Goal: Find specific page/section: Find specific page/section

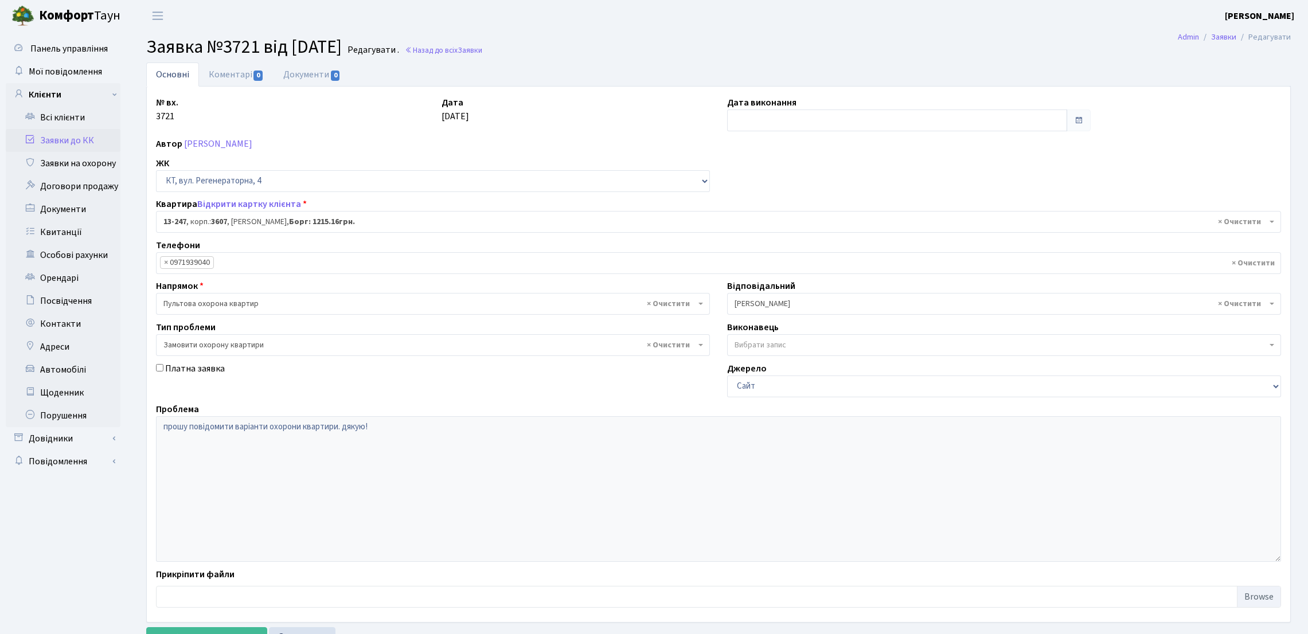
select select "7893"
select select "47"
drag, startPoint x: 80, startPoint y: 231, endPoint x: 257, endPoint y: 189, distance: 182.0
click at [80, 232] on link "Квитанції" at bounding box center [63, 232] width 115 height 23
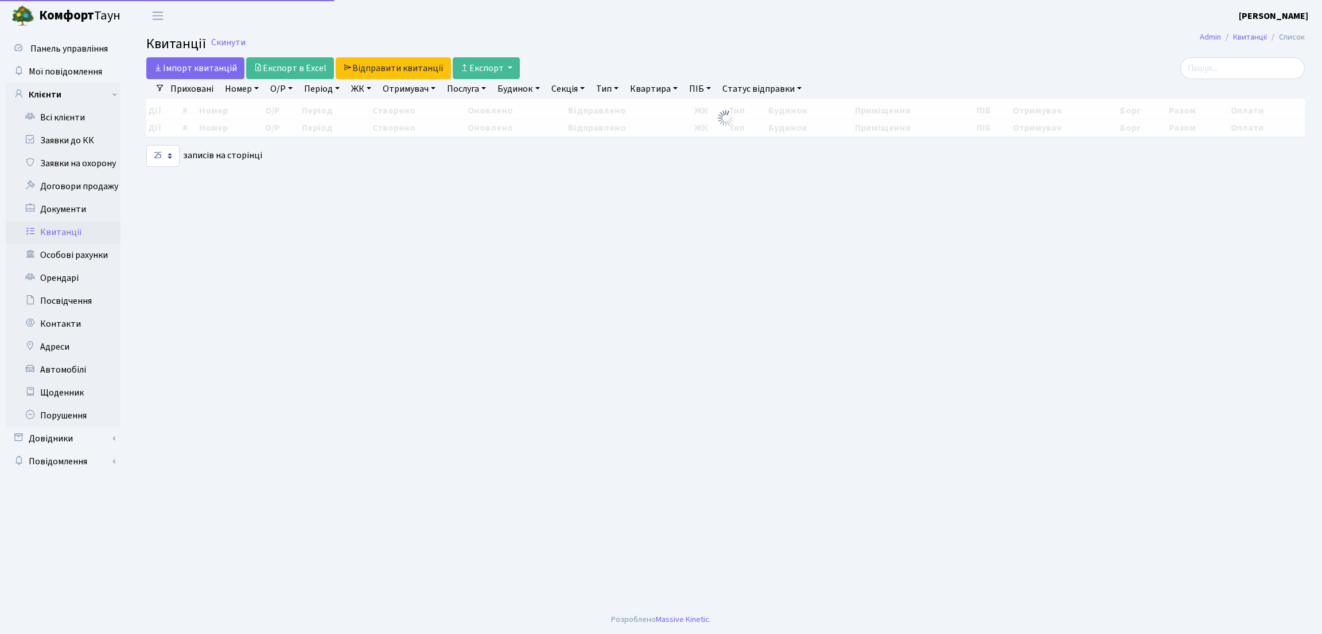
select select "25"
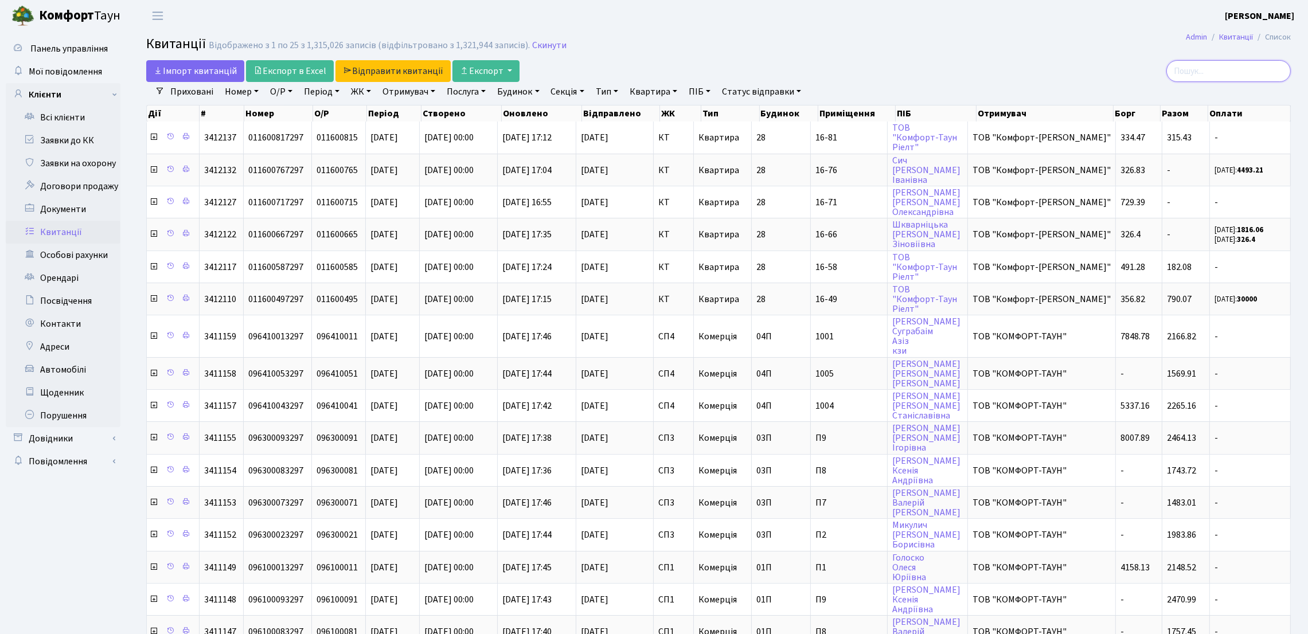
drag, startPoint x: 1189, startPoint y: 72, endPoint x: 1182, endPoint y: 53, distance: 20.1
click at [1190, 72] on input "search" at bounding box center [1229, 71] width 124 height 22
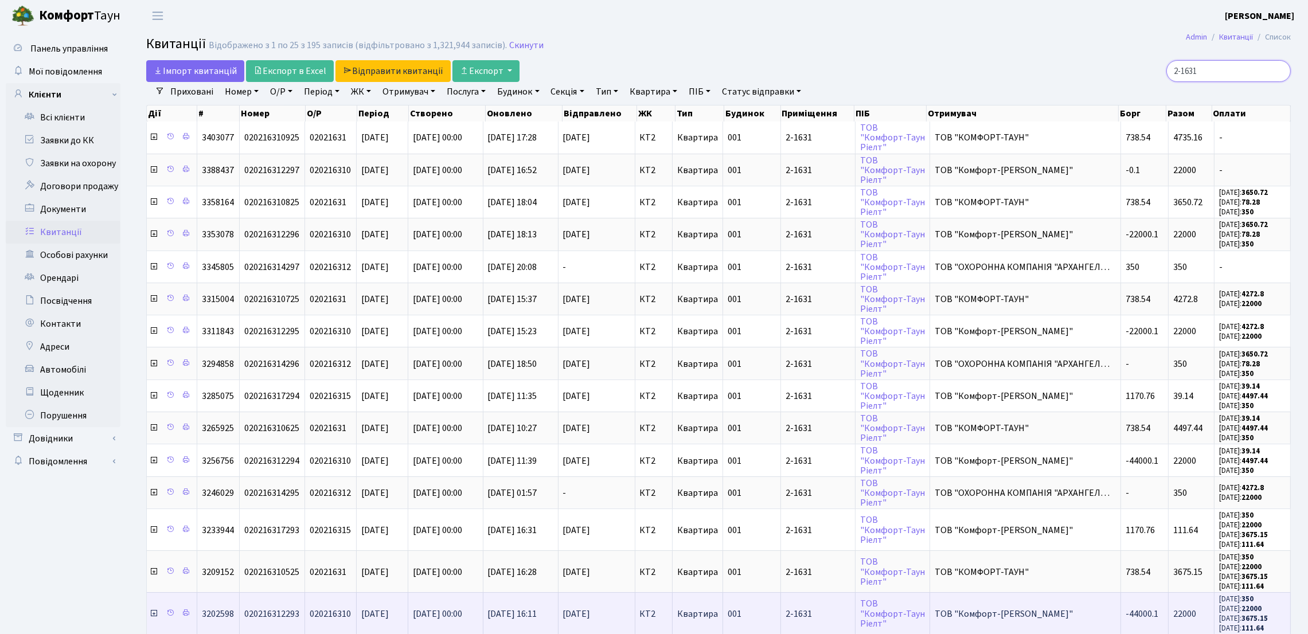
type input "2-1631"
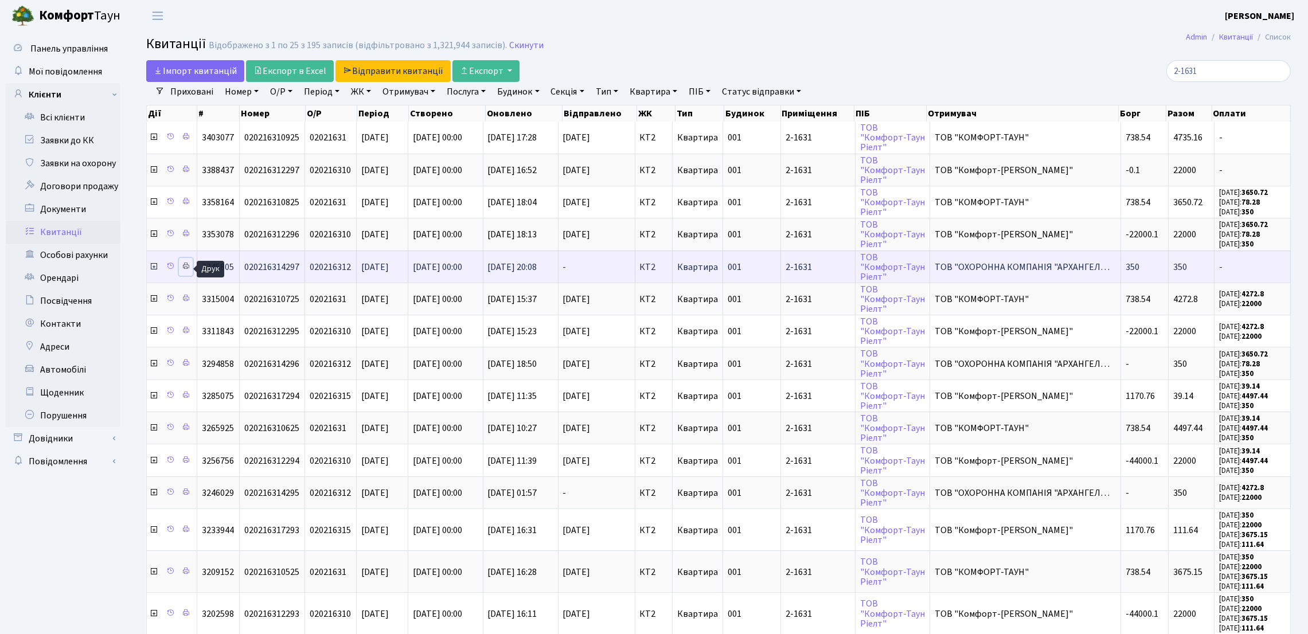
click at [188, 270] on icon at bounding box center [186, 266] width 8 height 8
